Goal: Task Accomplishment & Management: Complete application form

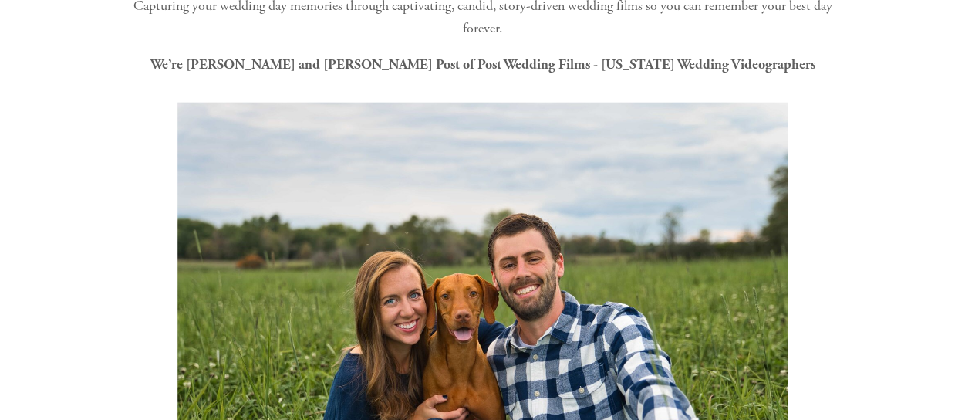
scroll to position [342, 0]
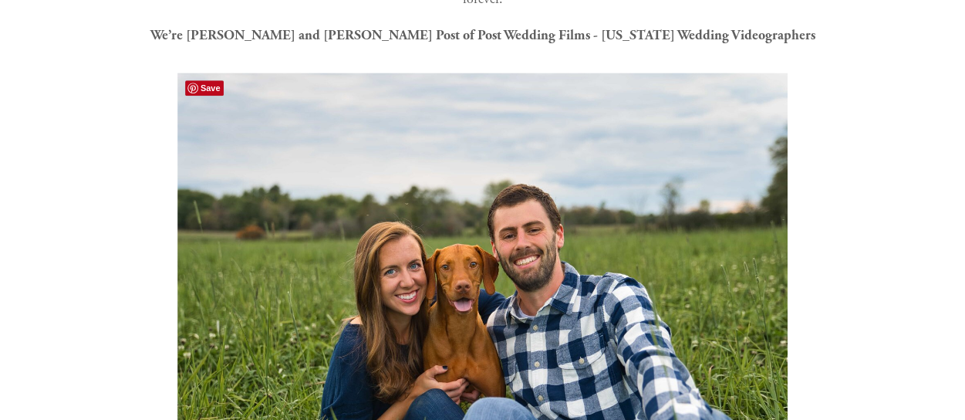
click at [488, 220] on img at bounding box center [482, 276] width 610 height 407
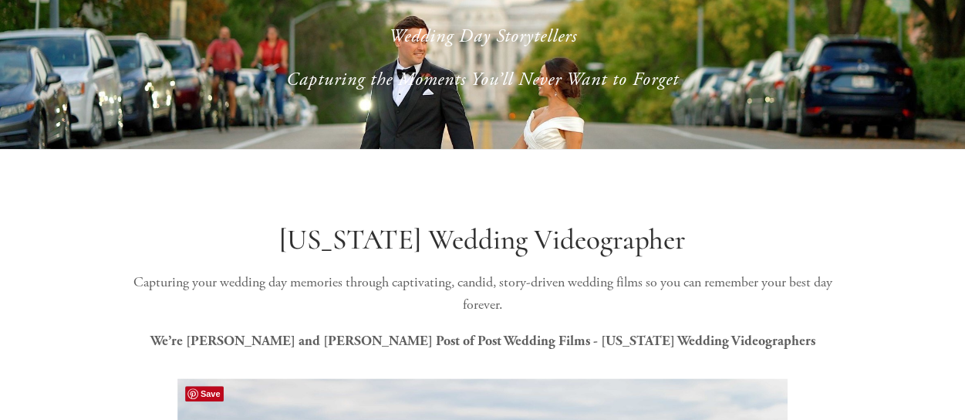
scroll to position [0, 0]
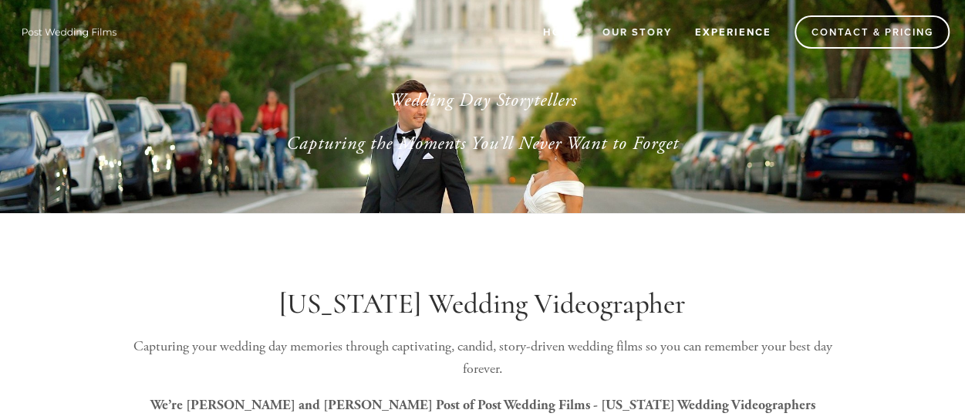
click at [739, 29] on link "Experience" at bounding box center [733, 31] width 96 height 25
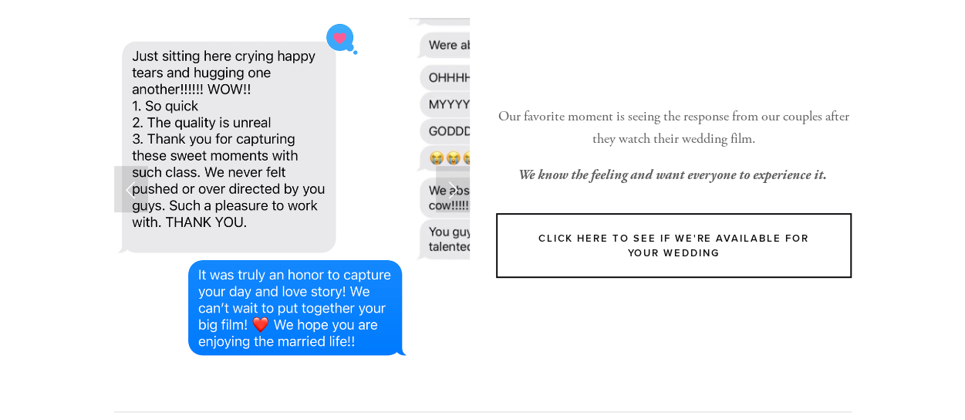
scroll to position [194, 0]
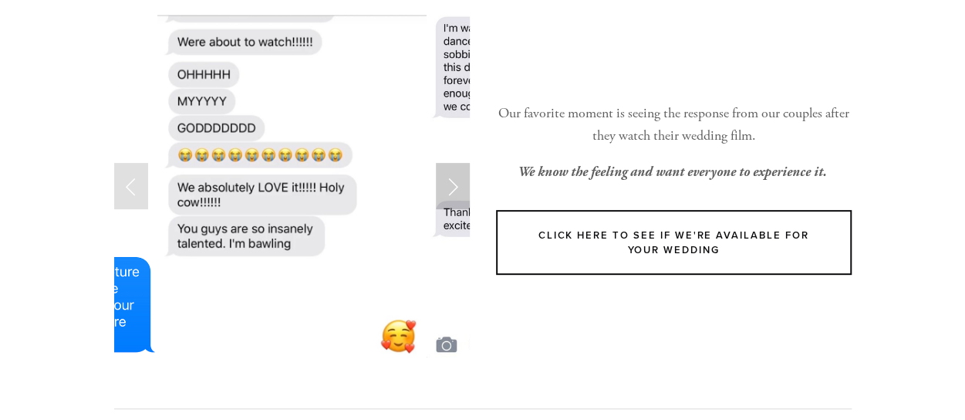
click at [445, 189] on link "Next Slide" at bounding box center [453, 186] width 34 height 46
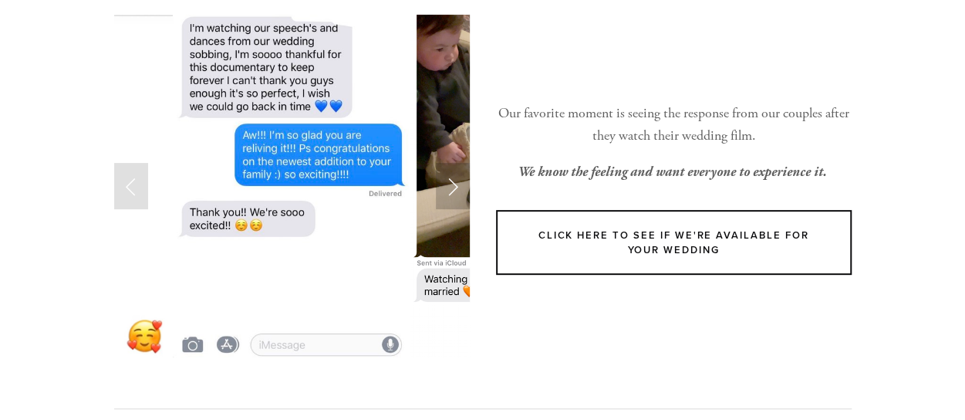
click at [445, 189] on link "Next Slide" at bounding box center [453, 186] width 34 height 46
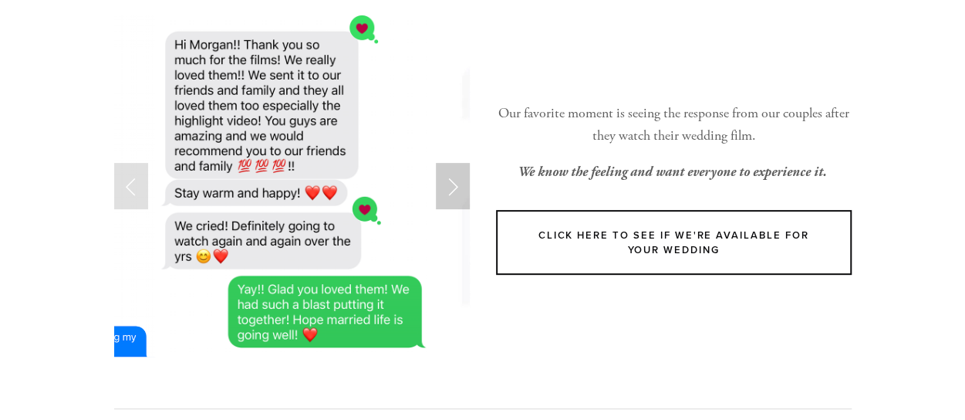
click at [445, 189] on link "Next Slide" at bounding box center [453, 186] width 34 height 46
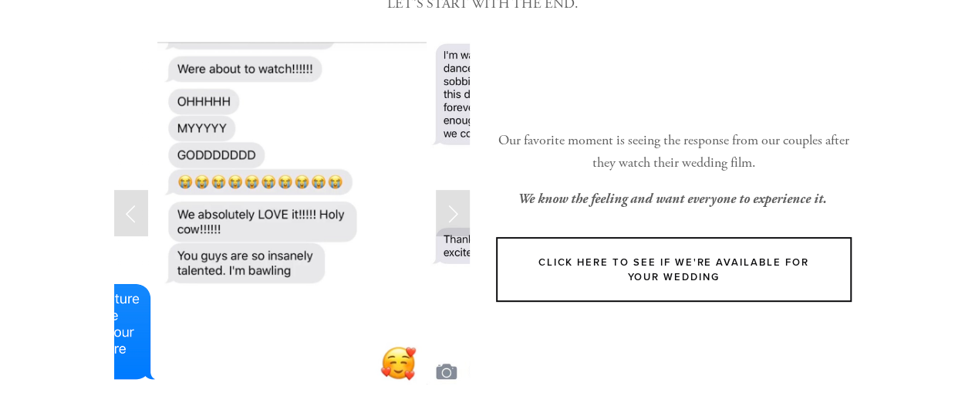
scroll to position [0, 0]
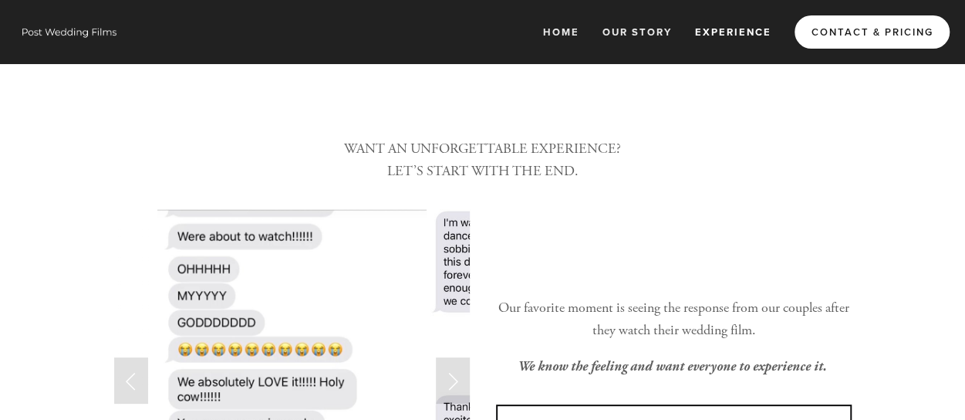
click at [836, 33] on link "Contact & Pricing" at bounding box center [872, 31] width 155 height 33
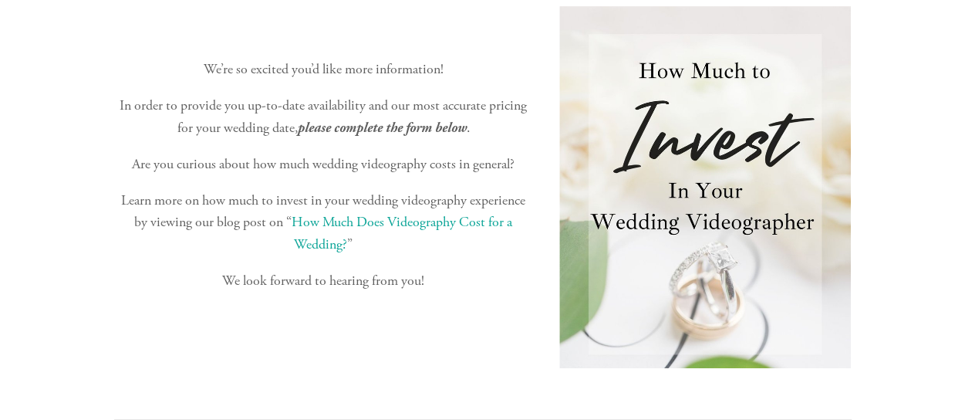
scroll to position [301, 0]
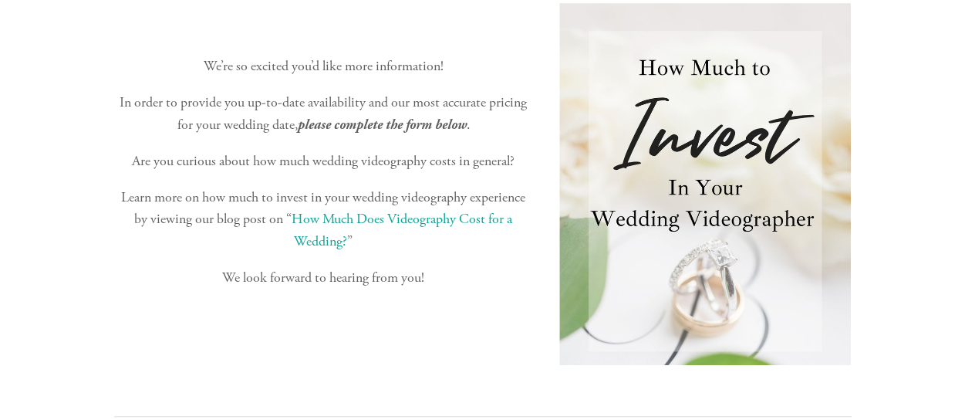
click at [426, 209] on p "Learn more on how much to invest in your wedding videography experience by view…" at bounding box center [323, 220] width 419 height 66
click at [413, 217] on link "How Much Does Videography Cost for a Wedding?" at bounding box center [404, 230] width 224 height 40
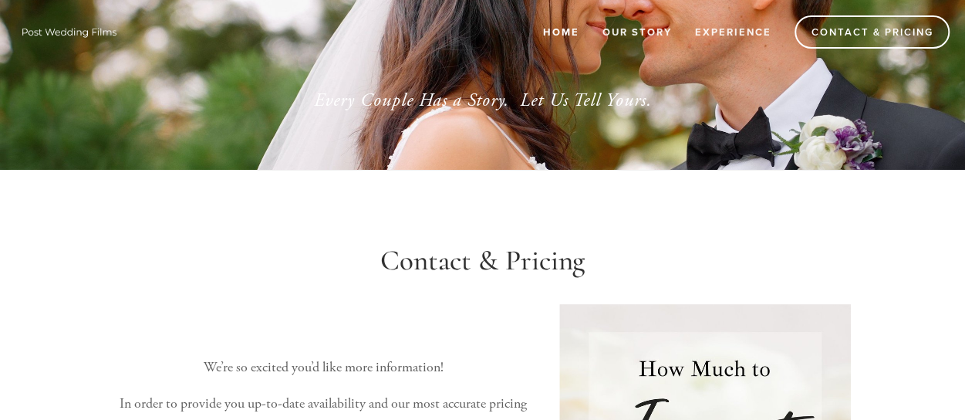
click at [562, 36] on link "Home" at bounding box center [561, 31] width 56 height 25
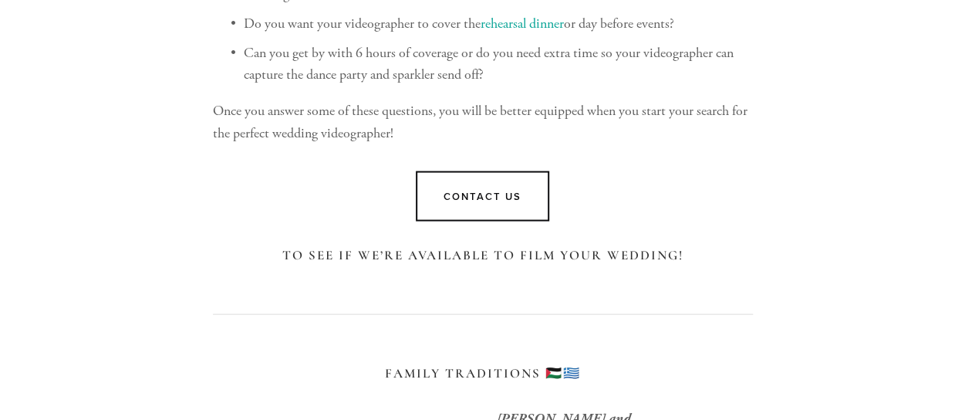
scroll to position [7238, 0]
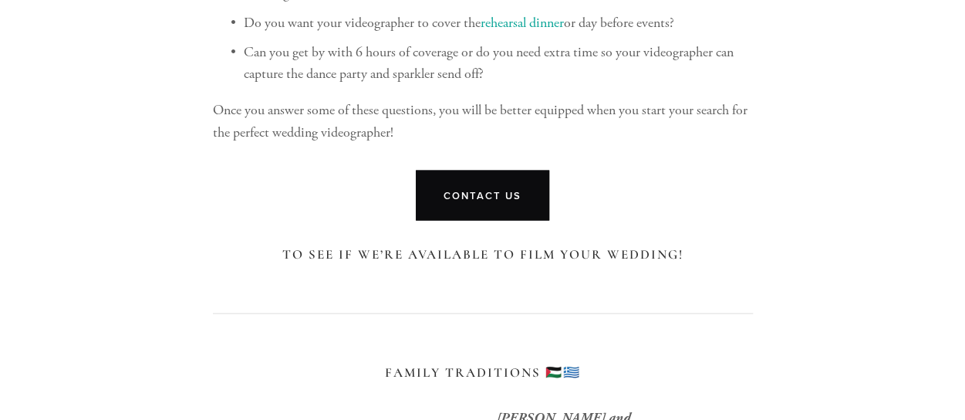
click at [495, 203] on link "Contact Us" at bounding box center [482, 196] width 133 height 50
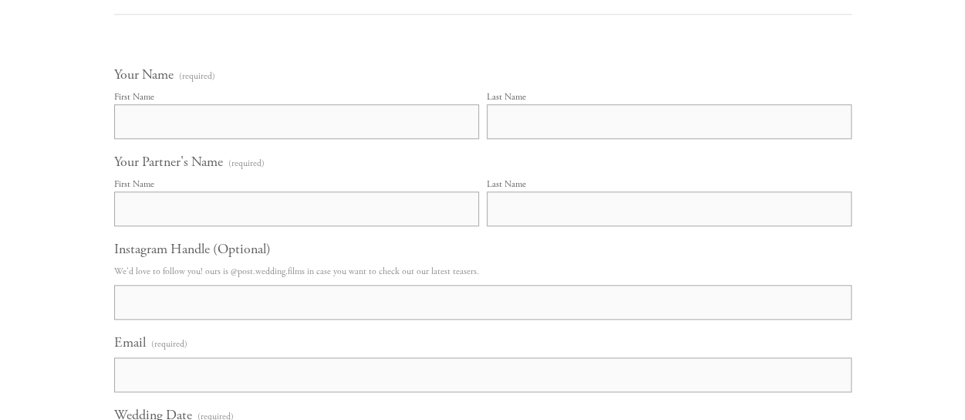
scroll to position [707, 0]
click at [327, 129] on input "First Name" at bounding box center [296, 117] width 365 height 35
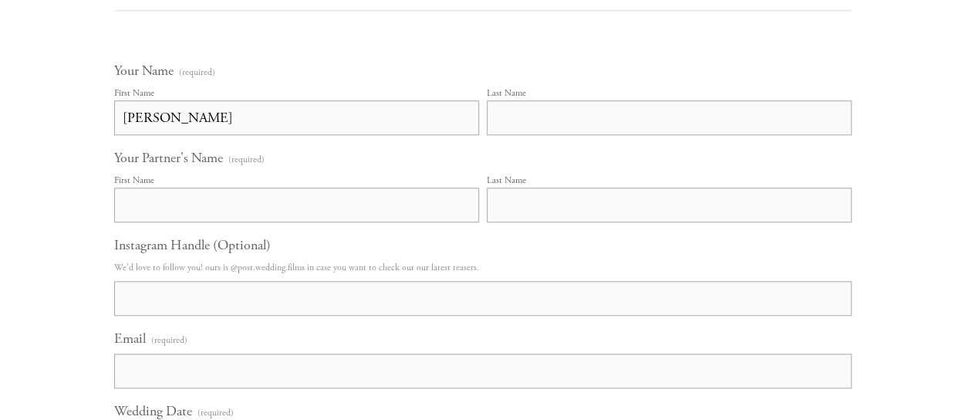
type input "Zoe"
click at [488, 117] on input "Last Name" at bounding box center [669, 117] width 365 height 35
type input "Munson"
click at [400, 208] on input "First Name" at bounding box center [296, 204] width 365 height 35
type input "Aidan"
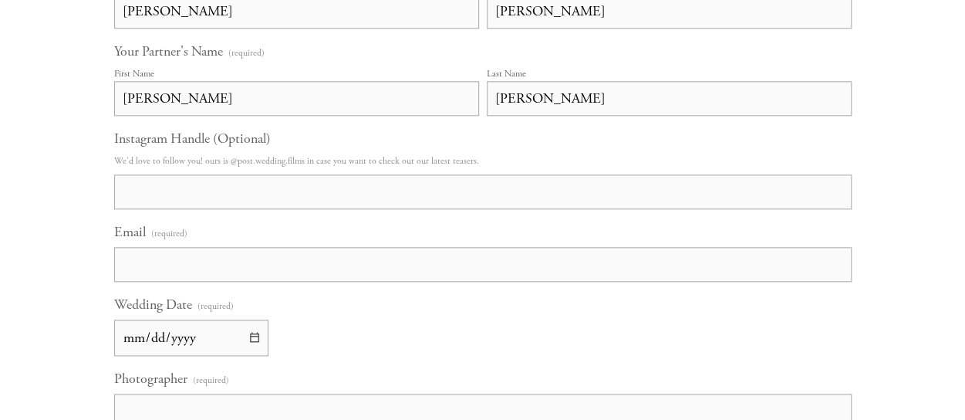
scroll to position [822, 0]
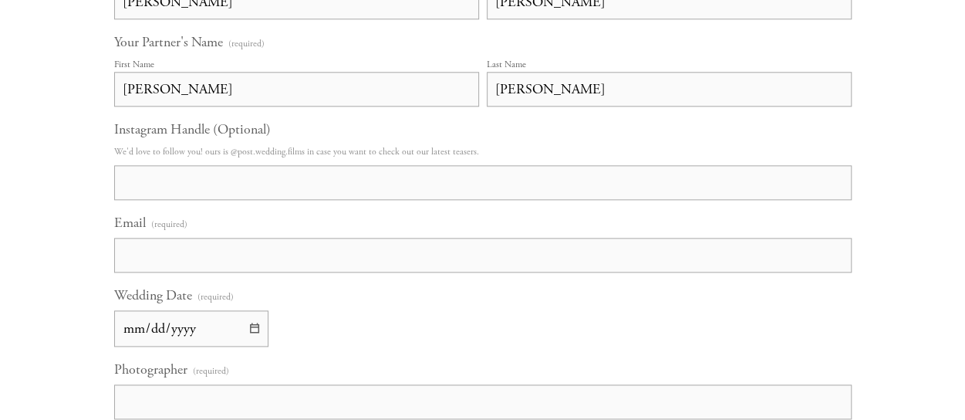
type input "Bledsoe"
click at [343, 245] on input "Email (required)" at bounding box center [483, 255] width 738 height 35
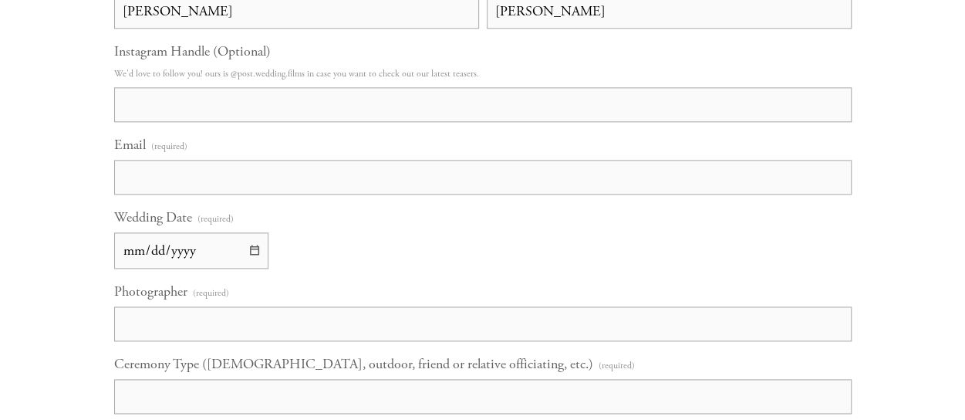
scroll to position [901, 0]
type input "zoeaidanwedding@gmail.com"
click at [247, 252] on input "Wedding Date (required)" at bounding box center [191, 249] width 154 height 36
type input "2027-11-12"
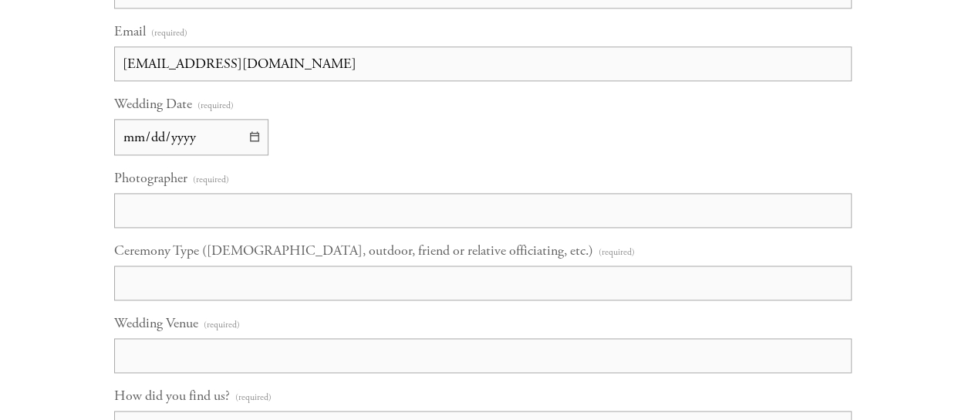
scroll to position [1015, 0]
click at [238, 215] on input "Photographer (required)" at bounding box center [483, 209] width 738 height 35
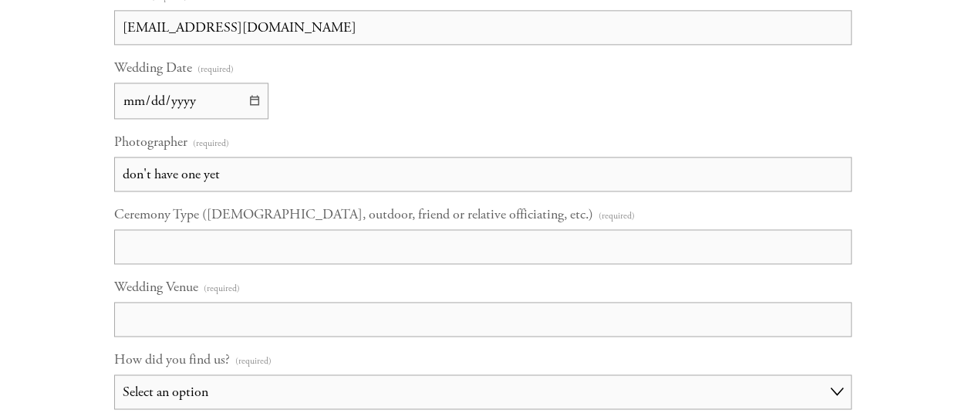
scroll to position [1055, 0]
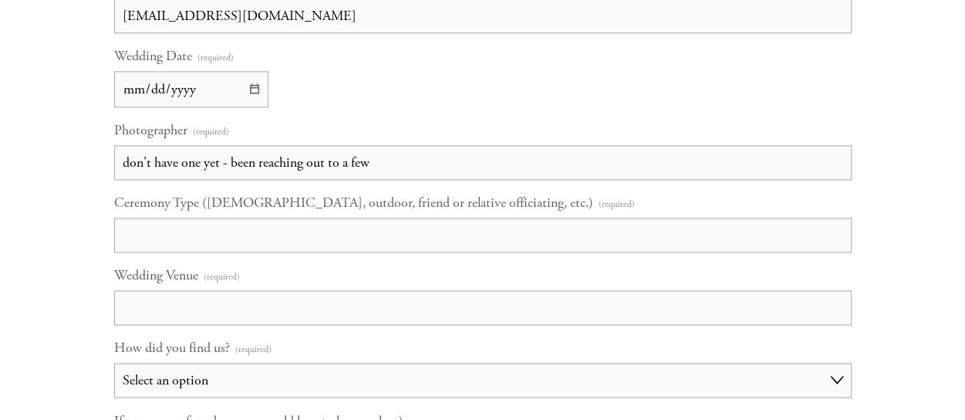
type input "don't have one yet - been reaching out to a few"
click at [231, 231] on input "Ceremony Type (Catholic, outdoor, friend or relative officiating, etc.) (requir…" at bounding box center [483, 235] width 738 height 35
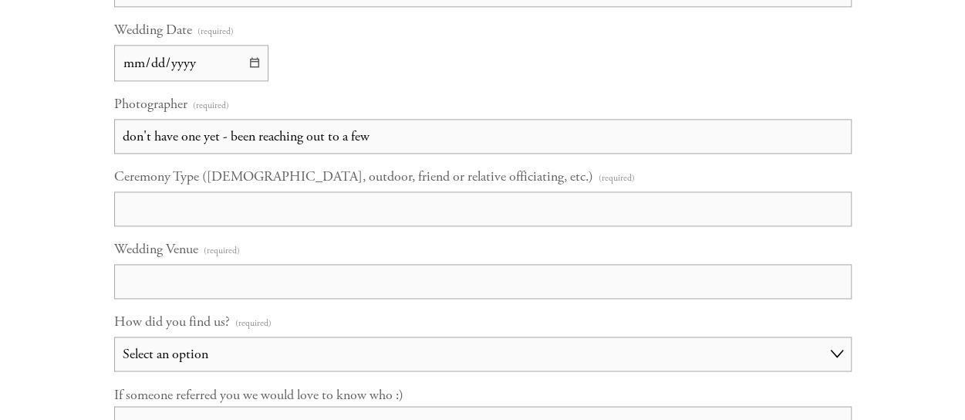
scroll to position [1089, 0]
click at [375, 214] on input "Indoor at the same place as our reception" at bounding box center [483, 207] width 738 height 35
click at [157, 208] on input "Indoor at the same place as our reception" at bounding box center [483, 207] width 738 height 35
click at [366, 193] on input "Indoor at the same place as our reception" at bounding box center [483, 207] width 738 height 35
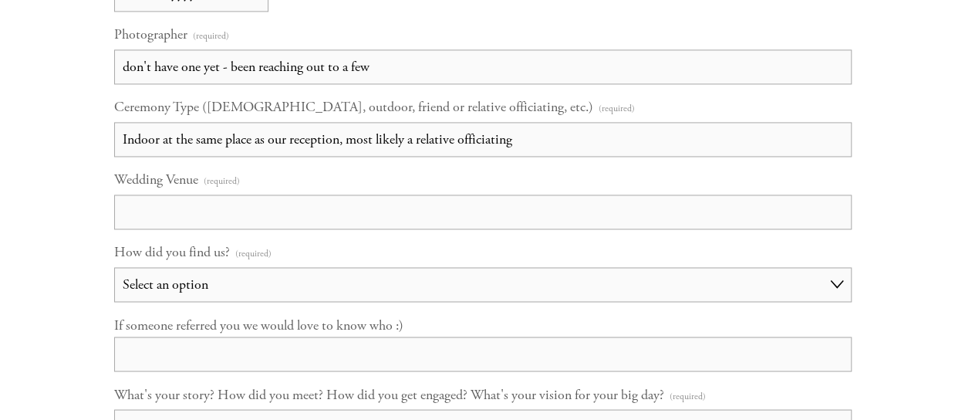
scroll to position [1160, 0]
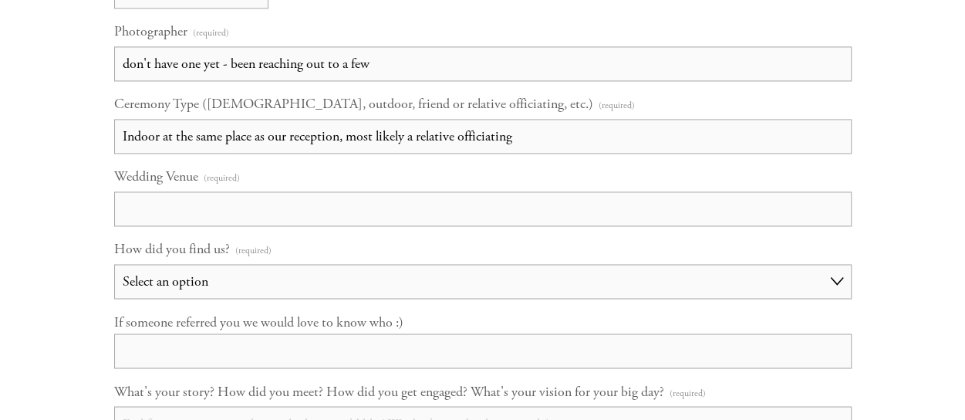
type input "Indoor at the same place as our reception, most likely a relative officiating"
click at [329, 212] on input "Wedding Venue (required)" at bounding box center [483, 208] width 738 height 35
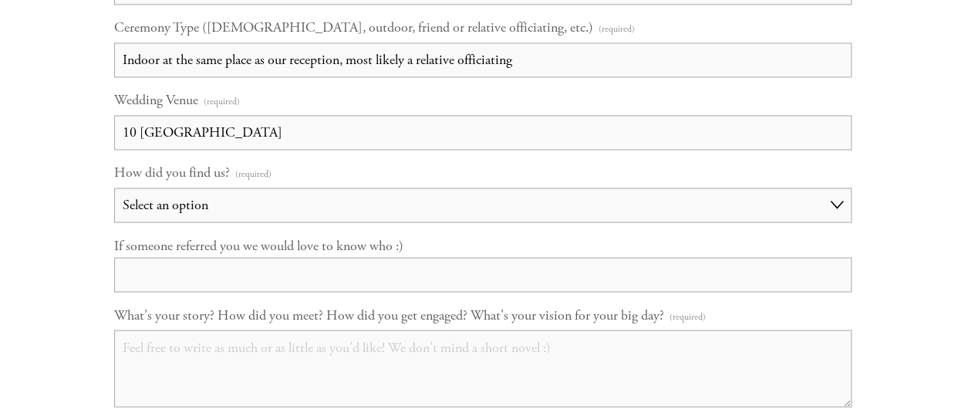
scroll to position [1241, 0]
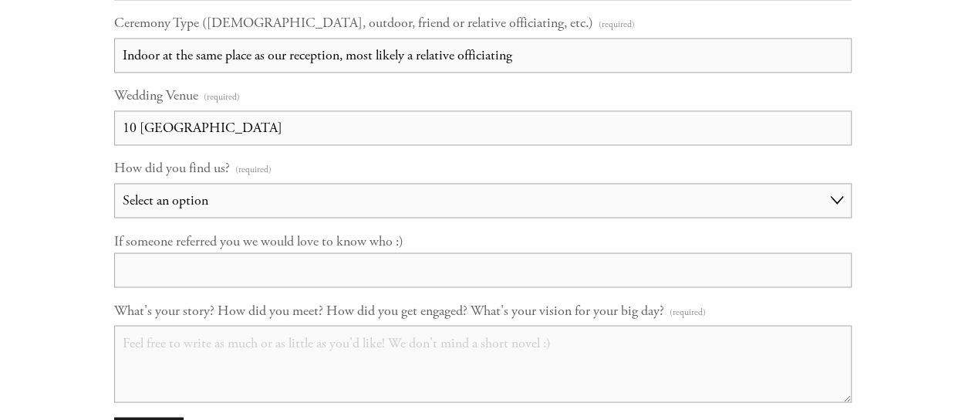
type input "10 south janesville"
click at [324, 207] on select "Select an option Choose an answer Referral Instagram Google Facebook YouTube Ot…" at bounding box center [483, 200] width 738 height 35
select select "Google"
click at [114, 183] on select "Select an option Choose an answer Referral Instagram Google Facebook YouTube Ot…" at bounding box center [483, 200] width 738 height 35
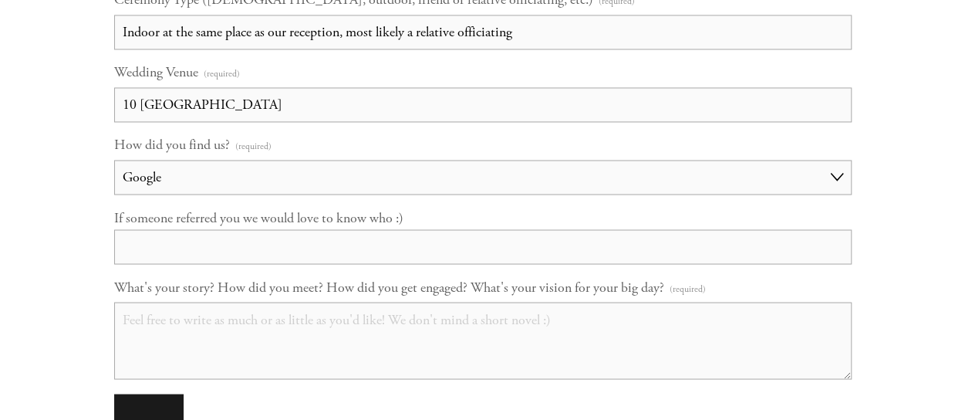
scroll to position [1267, 0]
click at [274, 171] on select "Choose an answer Referral Instagram Google Facebook YouTube Other" at bounding box center [483, 174] width 738 height 35
click at [275, 175] on select "Choose an answer Referral Instagram Google Facebook YouTube Other" at bounding box center [483, 174] width 738 height 35
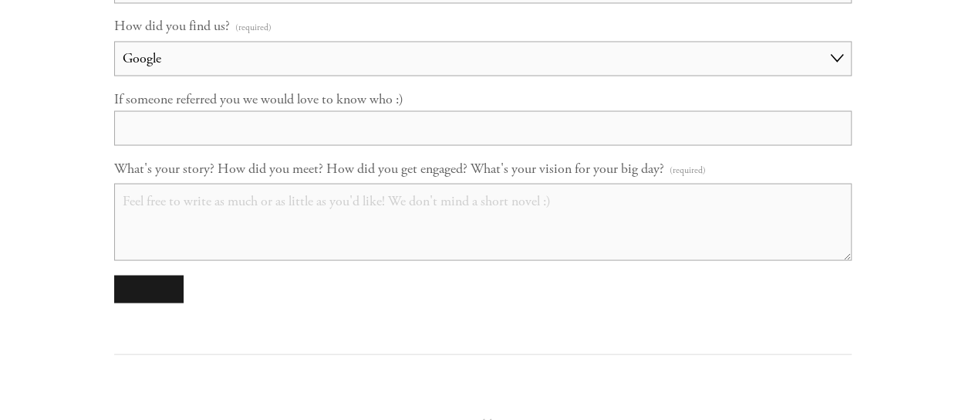
scroll to position [1384, 0]
click at [312, 215] on textarea "What's your story? How did you meet? How did you get engaged? What's your visio…" at bounding box center [483, 220] width 738 height 77
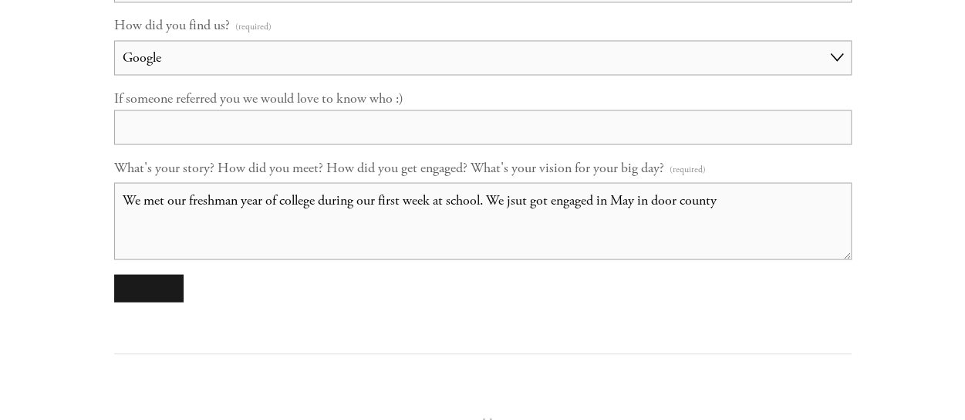
click at [520, 204] on textarea "We met our freshman year of college during our first week at school. We jsut go…" at bounding box center [483, 220] width 738 height 77
click at [724, 201] on textarea "We met our freshman year of college during our first week at school. We just go…" at bounding box center [483, 220] width 738 height 77
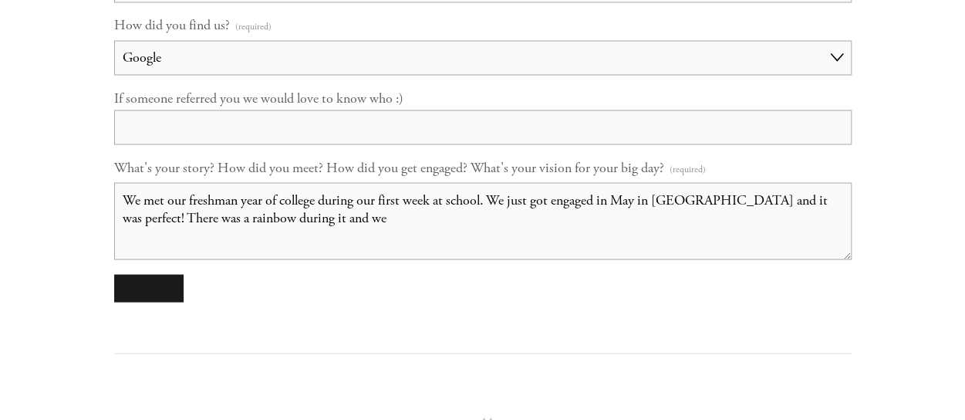
click at [140, 219] on textarea "We met our freshman year of college during our first week at school. We just go…" at bounding box center [483, 220] width 738 height 77
drag, startPoint x: 555, startPoint y: 221, endPoint x: 513, endPoint y: 217, distance: 41.9
click at [513, 217] on textarea "We met our freshman year of college during our first week at school. We just go…" at bounding box center [483, 220] width 738 height 77
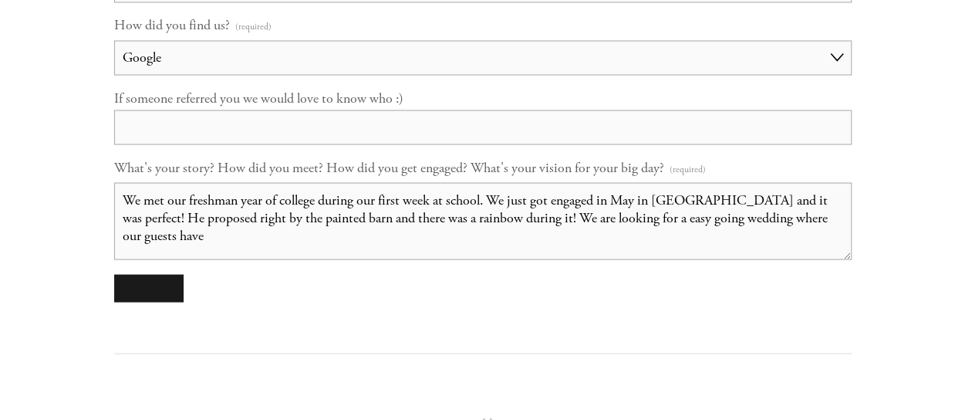
drag, startPoint x: 685, startPoint y: 218, endPoint x: 633, endPoint y: 222, distance: 52.6
click at [633, 222] on textarea "We met our freshman year of college during our first week at school. We just go…" at bounding box center [483, 220] width 738 height 77
click at [619, 229] on textarea "We met our freshman year of college during our first week at school. We just go…" at bounding box center [483, 220] width 738 height 77
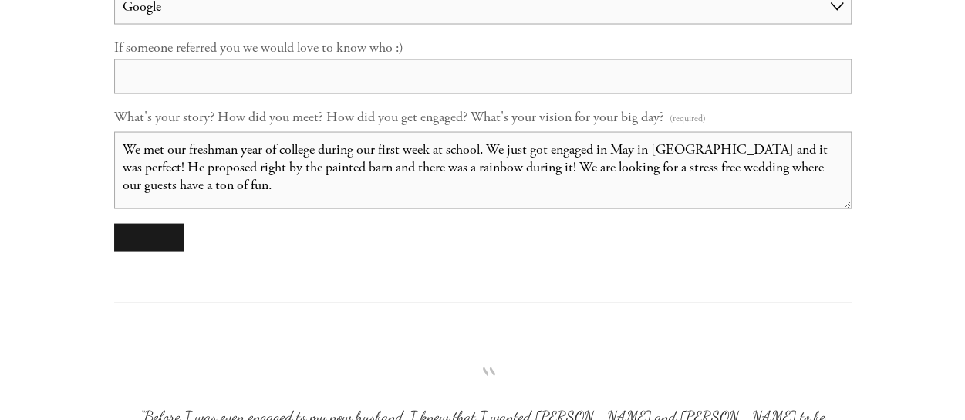
scroll to position [1434, 0]
type textarea "We met our freshman year of college during our first week at school. We just go…"
click at [130, 250] on button "submit" at bounding box center [148, 238] width 69 height 28
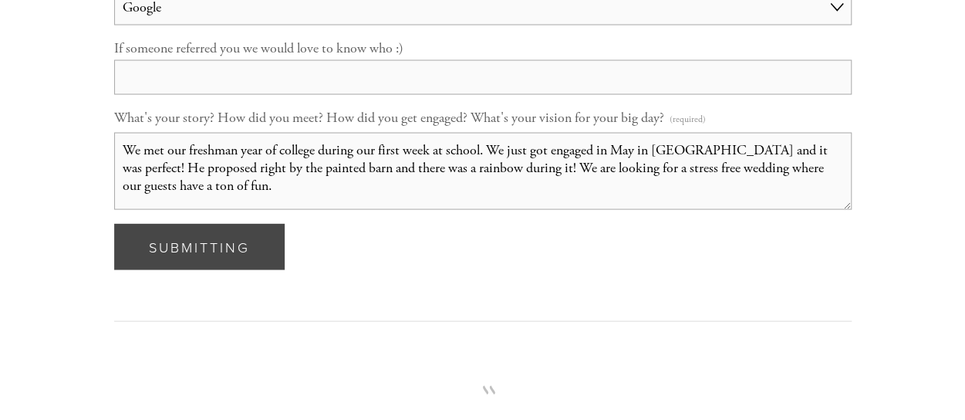
click at [231, 242] on span "Submitting" at bounding box center [199, 246] width 101 height 19
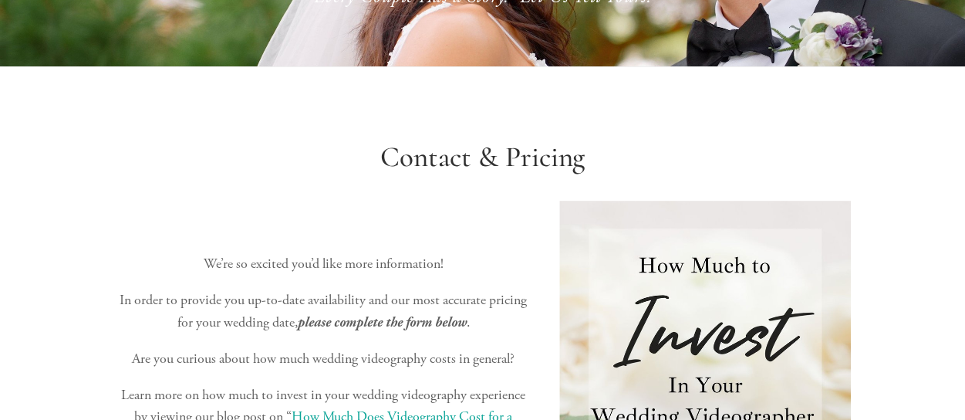
scroll to position [0, 0]
